Goal: Find contact information: Find contact information

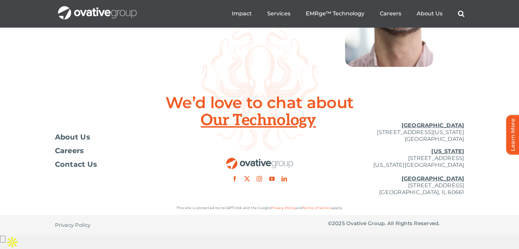
drag, startPoint x: 468, startPoint y: 153, endPoint x: 357, endPoint y: 146, distance: 111.8
click at [357, 146] on div "Toggle Navigation About Us Careers Contact Us [GEOGRAPHIC_DATA] [STREET_ADDRESS…" at bounding box center [259, 159] width 519 height 85
copy p "[STREET_ADDRESS][US_STATE]"
click at [91, 90] on div at bounding box center [260, 89] width 410 height 124
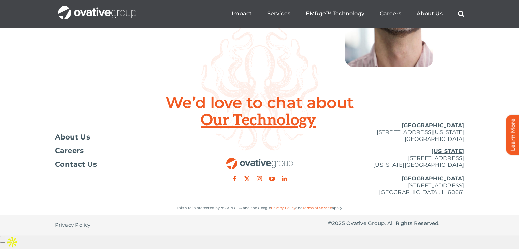
drag, startPoint x: 471, startPoint y: 153, endPoint x: 449, endPoint y: 154, distance: 21.9
click at [449, 154] on div "Toggle Navigation About Us Careers Contact Us [GEOGRAPHIC_DATA] [STREET_ADDRESS…" at bounding box center [259, 159] width 519 height 85
copy p "55401"
click at [441, 143] on p "[GEOGRAPHIC_DATA] [STREET_ADDRESS][US_STATE]" at bounding box center [396, 132] width 137 height 20
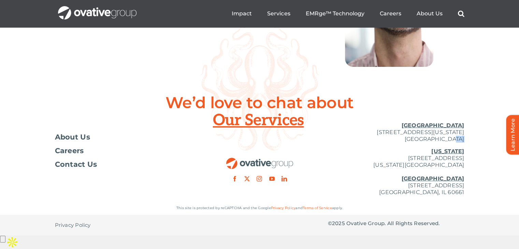
copy p "MN"
click at [414, 143] on p "[GEOGRAPHIC_DATA] [STREET_ADDRESS][US_STATE]" at bounding box center [396, 132] width 137 height 20
copy p "[GEOGRAPHIC_DATA]"
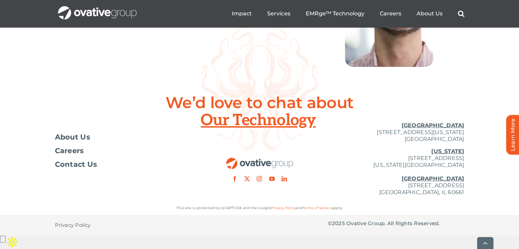
scroll to position [2544, 0]
drag, startPoint x: 468, startPoint y: 144, endPoint x: 352, endPoint y: 144, distance: 116.4
click at [352, 144] on div "Toggle Navigation About Us Careers Contact Us [GEOGRAPHIC_DATA] [STREET_ADDRESS…" at bounding box center [259, 159] width 519 height 85
copy p "[STREET_ADDRESS][US_STATE]"
click at [81, 84] on div at bounding box center [260, 89] width 410 height 124
